Goal: Task Accomplishment & Management: Use online tool/utility

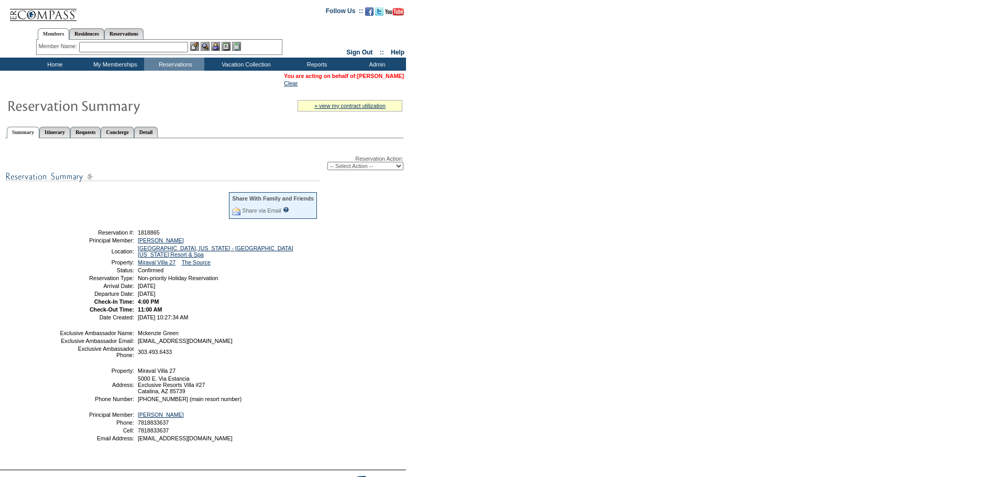
click at [385, 76] on link "[PERSON_NAME]" at bounding box center [380, 76] width 47 height 6
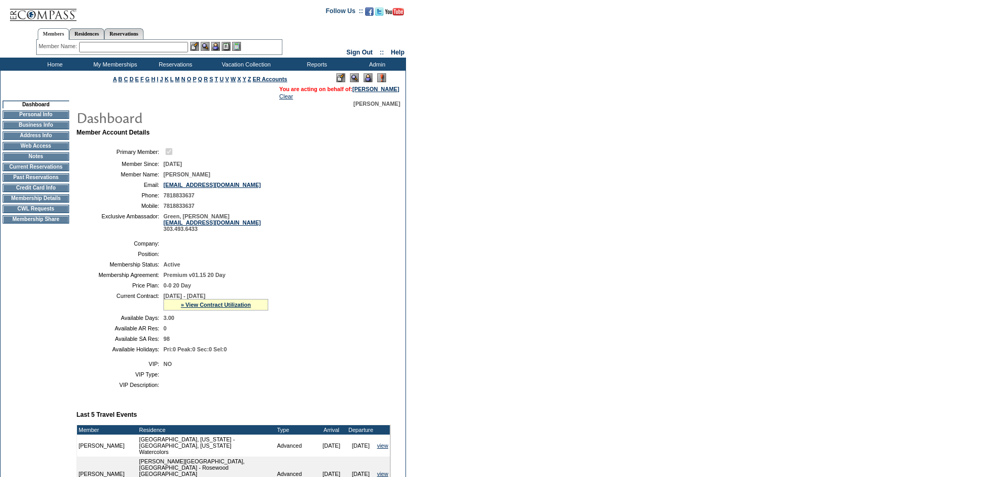
click at [45, 212] on td "CWL Requests" at bounding box center [36, 209] width 67 height 8
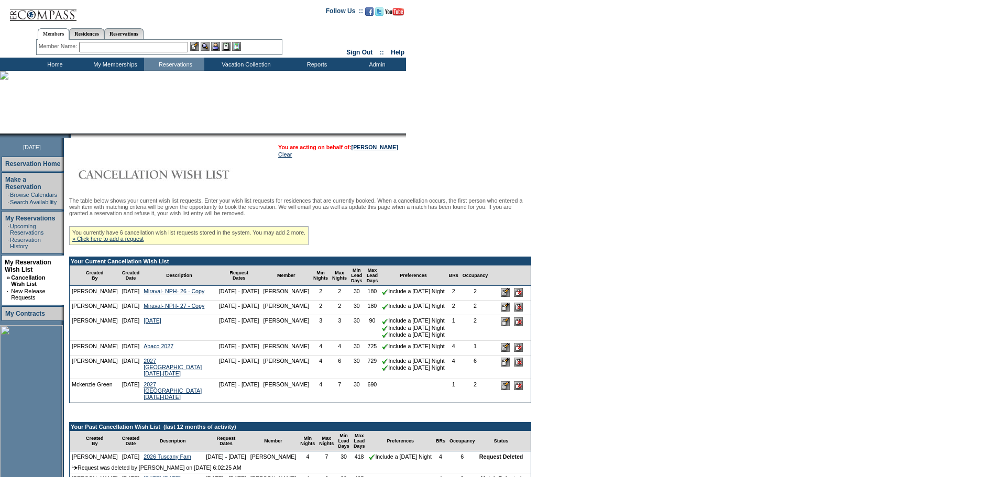
click at [510, 297] on input "image" at bounding box center [505, 292] width 9 height 9
